Goal: Transaction & Acquisition: Subscribe to service/newsletter

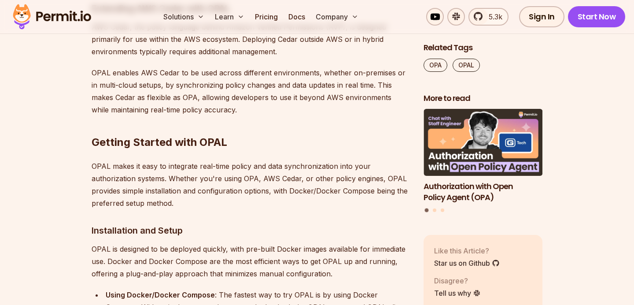
scroll to position [4441, 0]
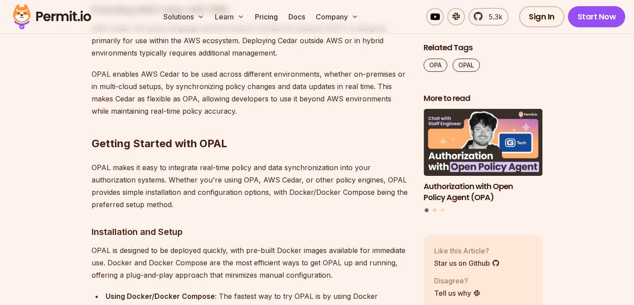
click at [434, 211] on button "Go to slide 2" at bounding box center [435, 211] width 4 height 4
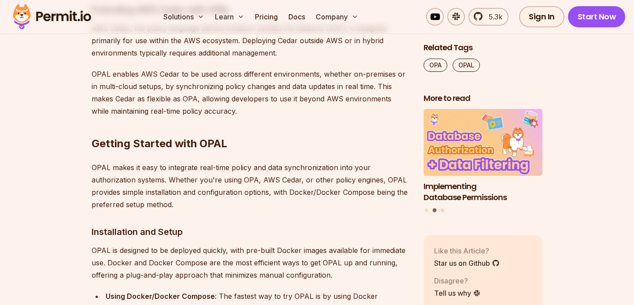
click at [441, 210] on button "Go to slide 3" at bounding box center [443, 211] width 4 height 4
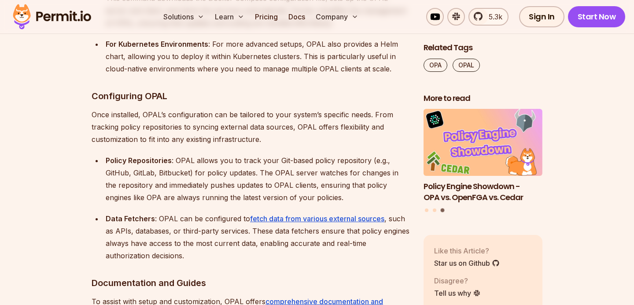
scroll to position [4822, 0]
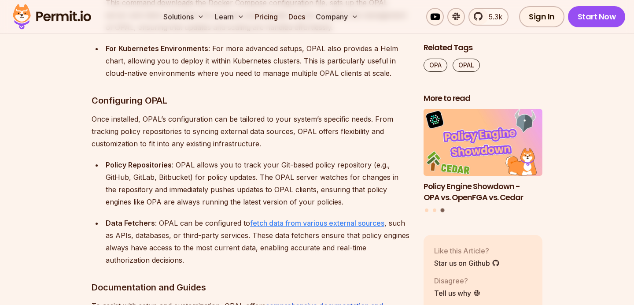
click at [330, 218] on link "fetch data from various external sources" at bounding box center [317, 222] width 134 height 9
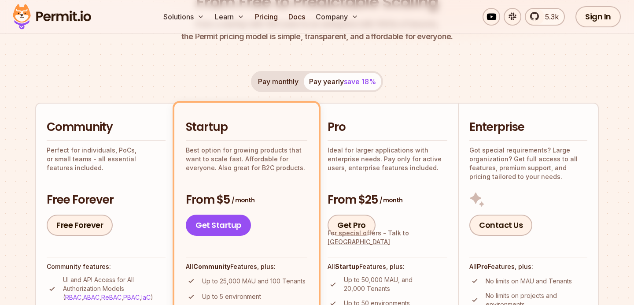
click at [271, 84] on button "Pay monthly" at bounding box center [278, 82] width 51 height 18
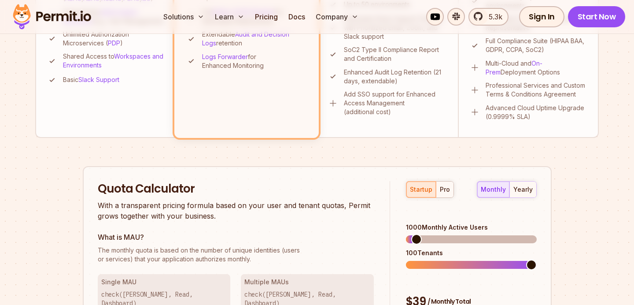
scroll to position [433, 0]
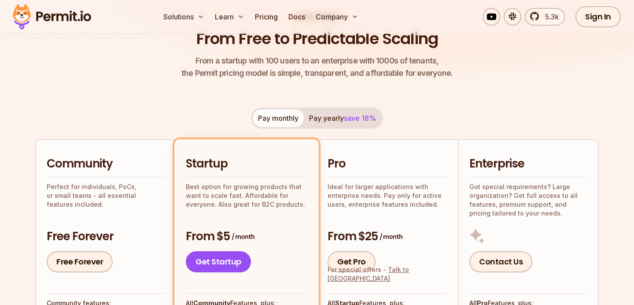
scroll to position [82, 0]
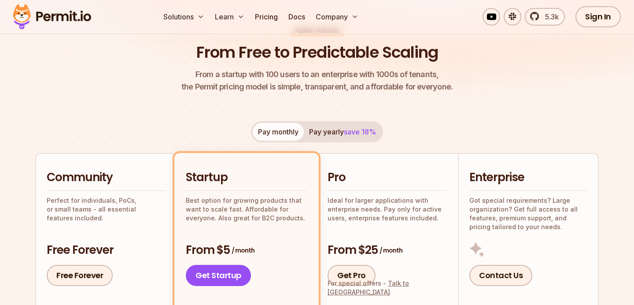
click at [123, 179] on h2 "Community" at bounding box center [106, 177] width 119 height 16
click at [93, 274] on link "Free Forever" at bounding box center [80, 274] width 66 height 21
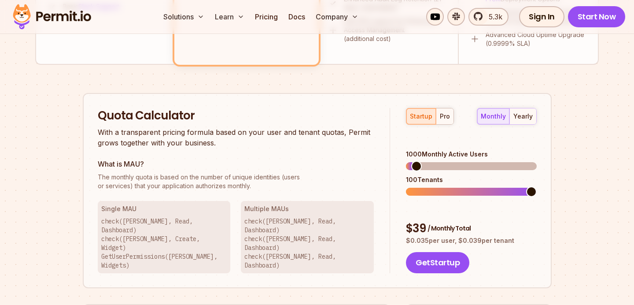
scroll to position [502, 0]
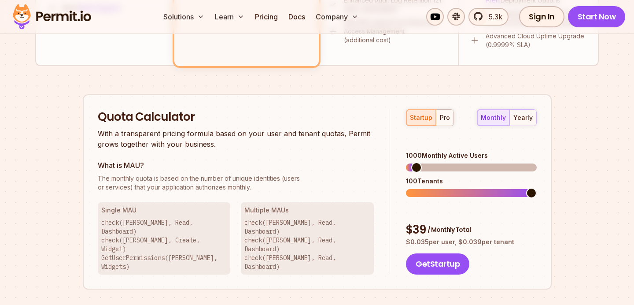
click at [491, 117] on div "monthly yearly" at bounding box center [507, 117] width 60 height 17
click at [400, 199] on div "startup pro monthly yearly 1000 Monthly Active Users 10 Tenants $ 39 / Monthly …" at bounding box center [463, 191] width 146 height 165
click at [431, 162] on span at bounding box center [435, 167] width 11 height 11
click at [390, 182] on div "startup pro monthly yearly 4000 Monthly Active Users 10 Tenants $ 96 / Monthly …" at bounding box center [463, 191] width 146 height 165
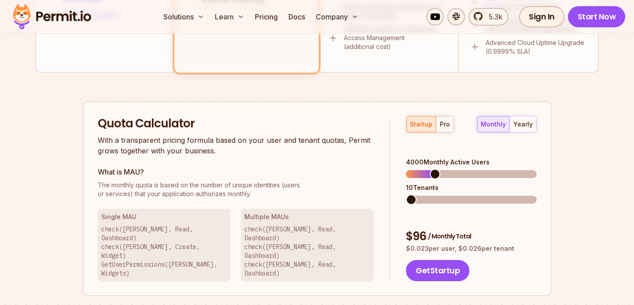
scroll to position [496, 0]
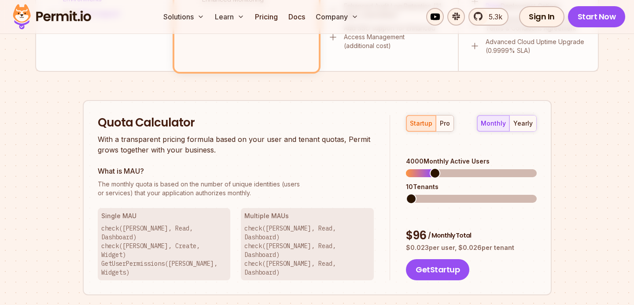
click at [422, 123] on div "startup pro" at bounding box center [430, 123] width 48 height 17
click at [426, 168] on span at bounding box center [429, 173] width 11 height 11
click at [444, 126] on div "pro" at bounding box center [445, 123] width 10 height 9
click at [406, 193] on span at bounding box center [411, 198] width 11 height 11
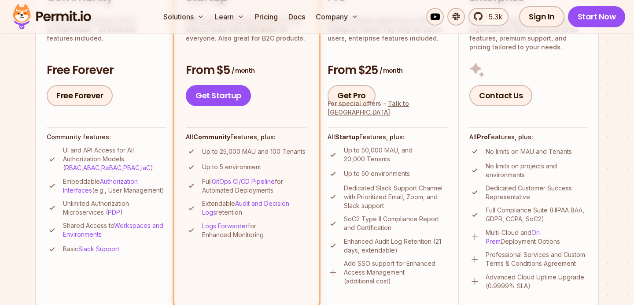
scroll to position [262, 0]
click at [144, 235] on link "Workspaces and Environments" at bounding box center [113, 229] width 100 height 16
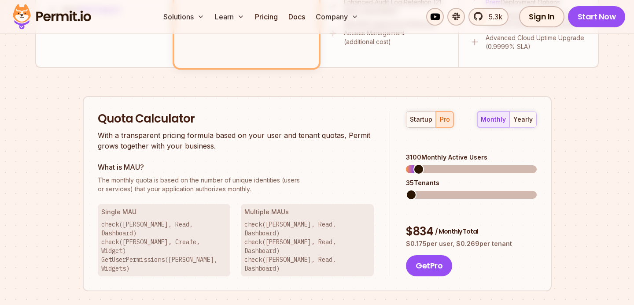
scroll to position [502, 0]
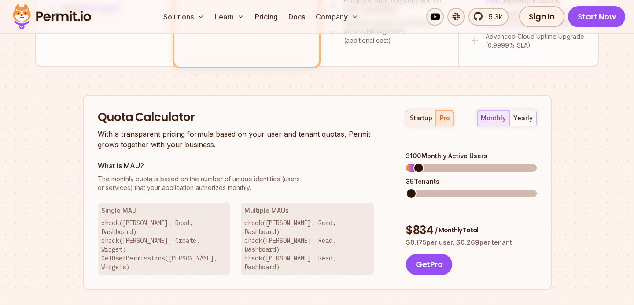
click at [420, 117] on div "startup" at bounding box center [421, 118] width 22 height 9
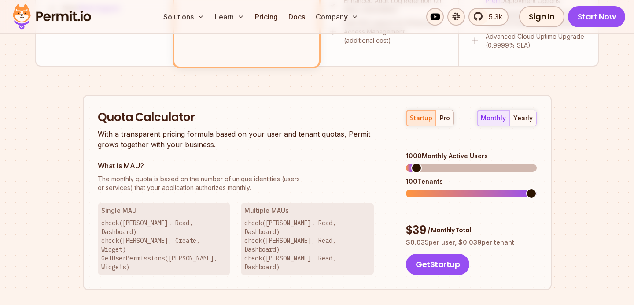
click at [411, 162] on span at bounding box center [416, 167] width 11 height 11
click at [369, 186] on div "Quota Calculator With a transparent pricing formula based on your user and tena…" at bounding box center [317, 192] width 469 height 195
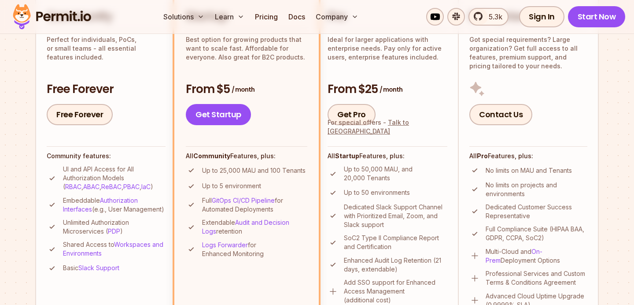
scroll to position [243, 0]
click at [114, 197] on link "Authorization Interfaces" at bounding box center [100, 203] width 75 height 16
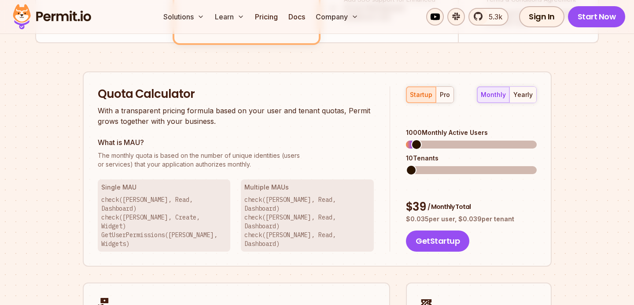
scroll to position [519, 0]
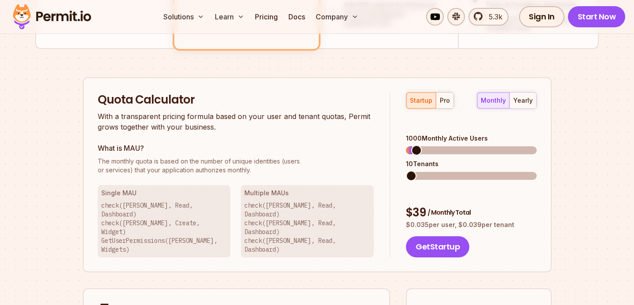
click at [419, 100] on div "startup pro" at bounding box center [430, 100] width 48 height 17
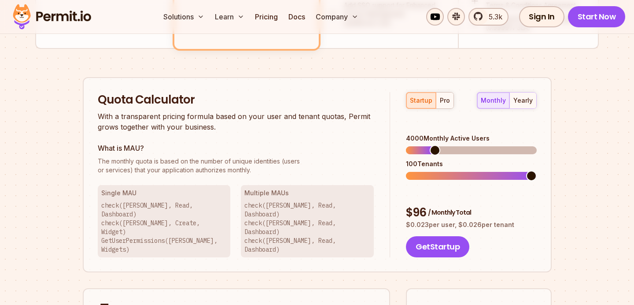
click at [431, 145] on span at bounding box center [435, 150] width 11 height 11
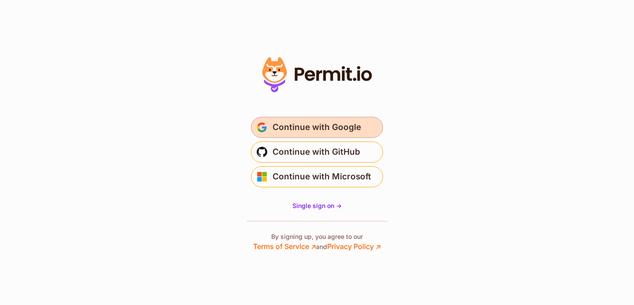
click at [333, 129] on span "Continue with Google" at bounding box center [316, 127] width 88 height 14
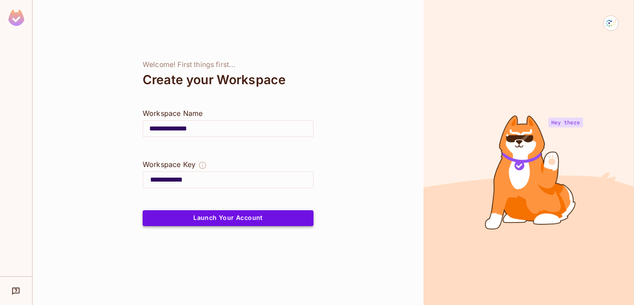
click at [274, 216] on button "Launch Your Account" at bounding box center [228, 218] width 171 height 16
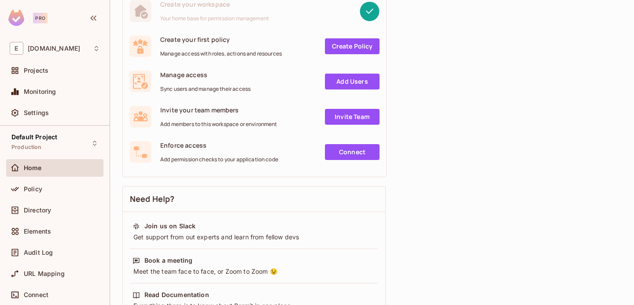
scroll to position [105, 0]
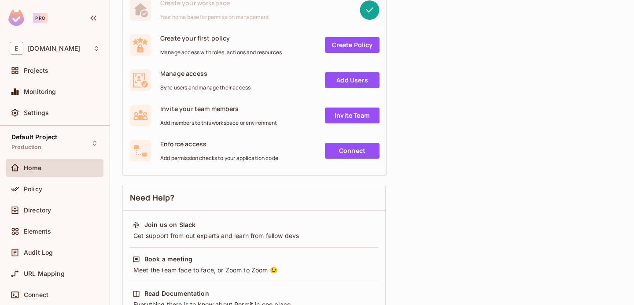
click at [356, 152] on link "Connect" at bounding box center [352, 151] width 55 height 16
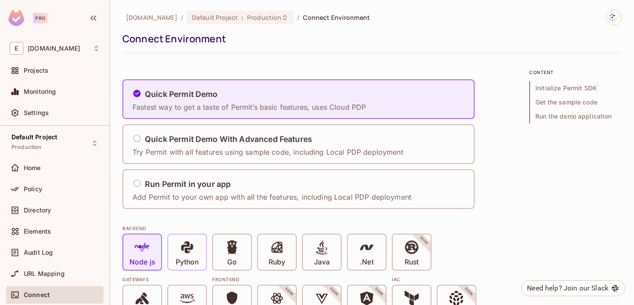
click at [191, 250] on icon at bounding box center [187, 246] width 15 height 15
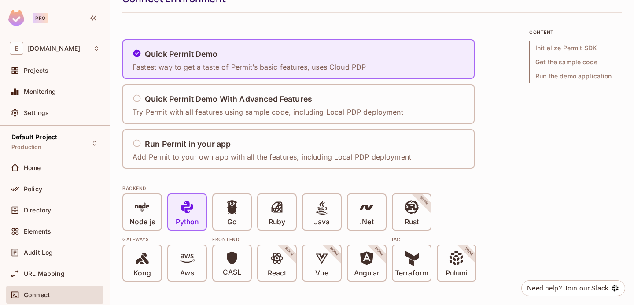
scroll to position [41, 0]
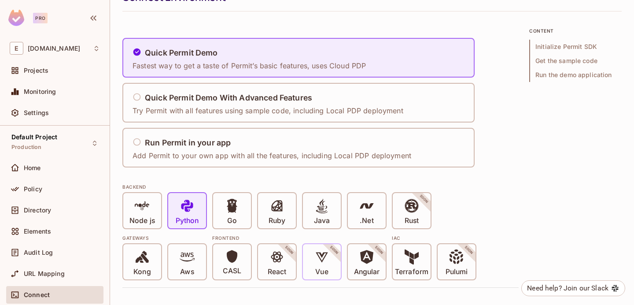
click at [316, 264] on span at bounding box center [321, 258] width 15 height 18
click at [238, 273] on p "CASL" at bounding box center [232, 270] width 18 height 9
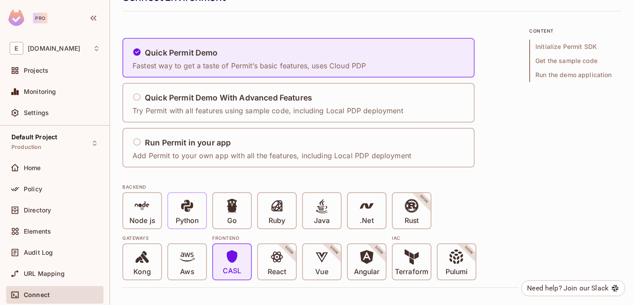
click at [182, 210] on icon at bounding box center [187, 205] width 15 height 15
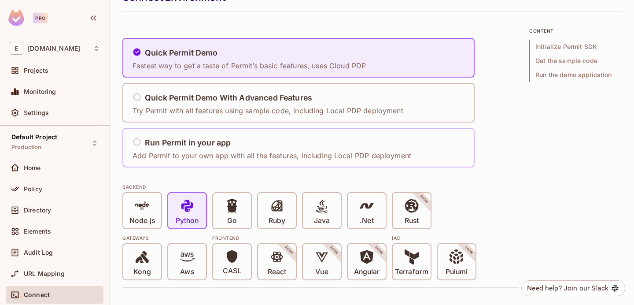
click at [137, 140] on icon at bounding box center [136, 141] width 9 height 9
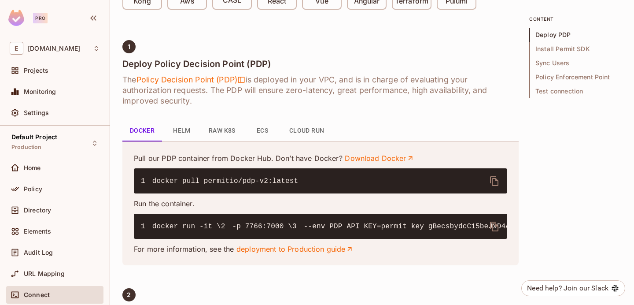
scroll to position [313, 0]
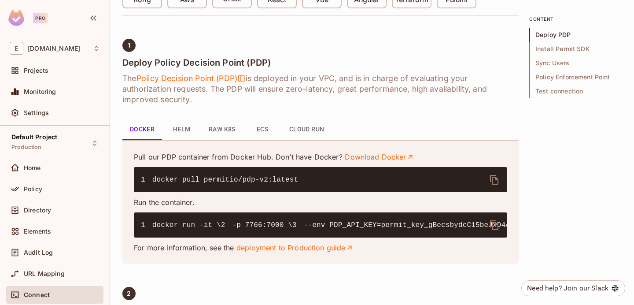
click at [305, 129] on button "Cloud Run" at bounding box center [306, 129] width 49 height 21
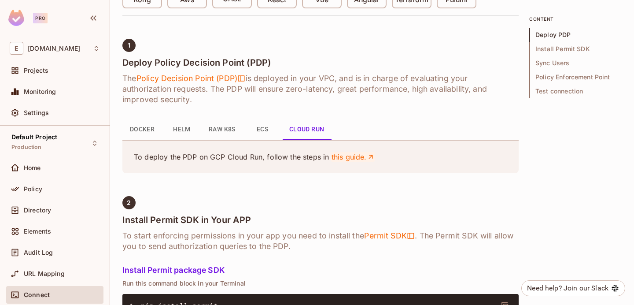
click at [352, 158] on link "this guide." at bounding box center [353, 157] width 44 height 10
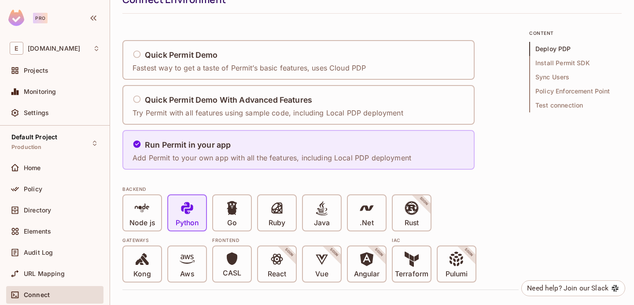
scroll to position [0, 0]
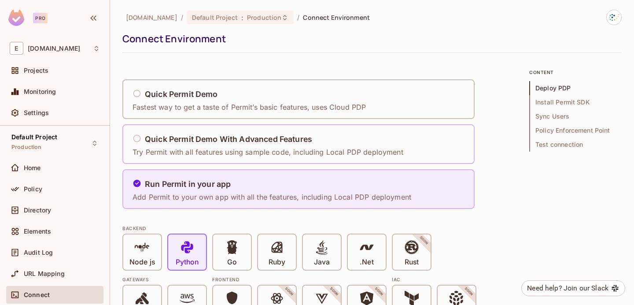
click at [192, 136] on h5 "Quick Permit Demo With Advanced Features" at bounding box center [228, 139] width 167 height 9
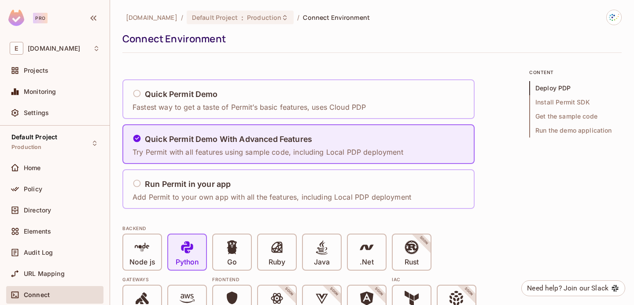
click at [191, 96] on h5 "Quick Permit Demo" at bounding box center [181, 94] width 73 height 9
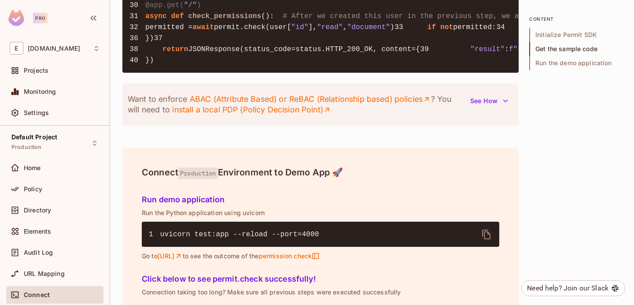
scroll to position [958, 0]
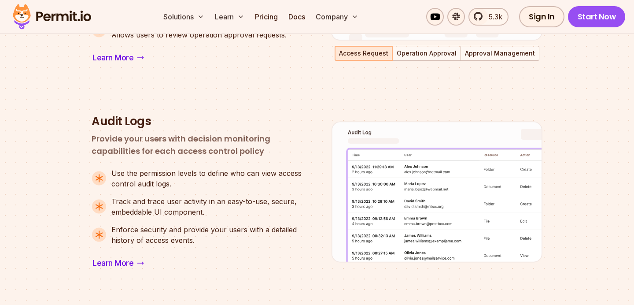
scroll to position [746, 0]
